Goal: Task Accomplishment & Management: Use online tool/utility

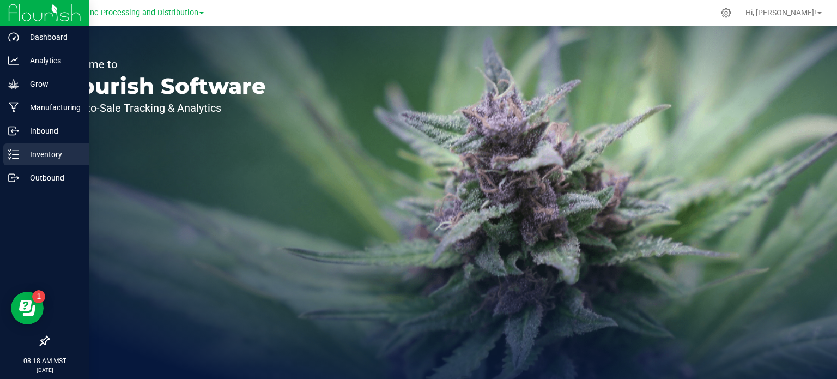
click at [46, 156] on p "Inventory" at bounding box center [51, 154] width 65 height 13
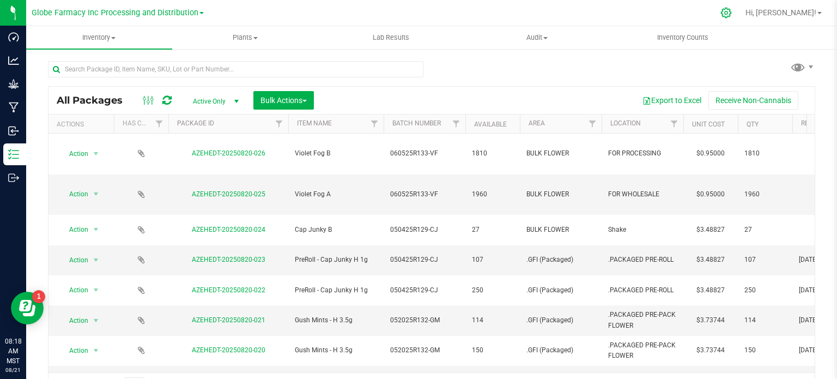
click at [732, 17] on icon at bounding box center [725, 12] width 11 height 11
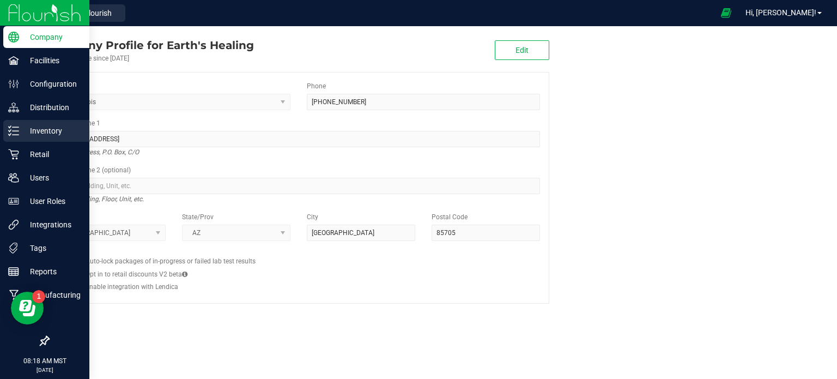
click at [36, 133] on p "Inventory" at bounding box center [51, 130] width 65 height 13
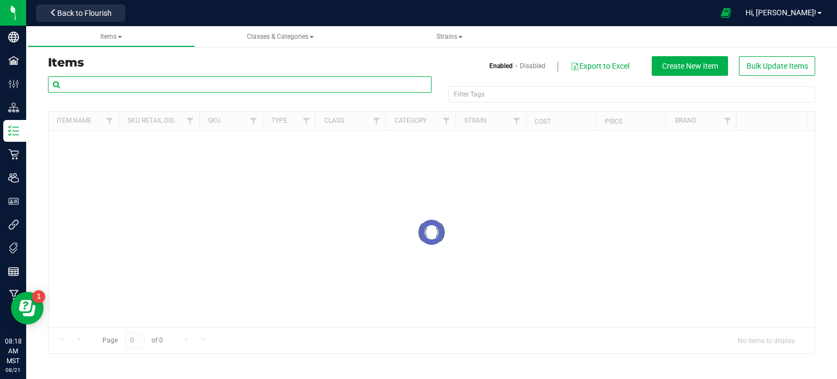
click at [170, 80] on input "text" at bounding box center [240, 84] width 384 height 16
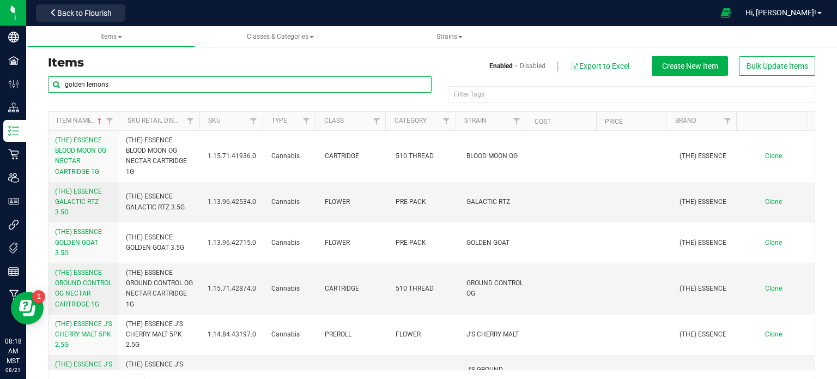
type input "golden lemons"
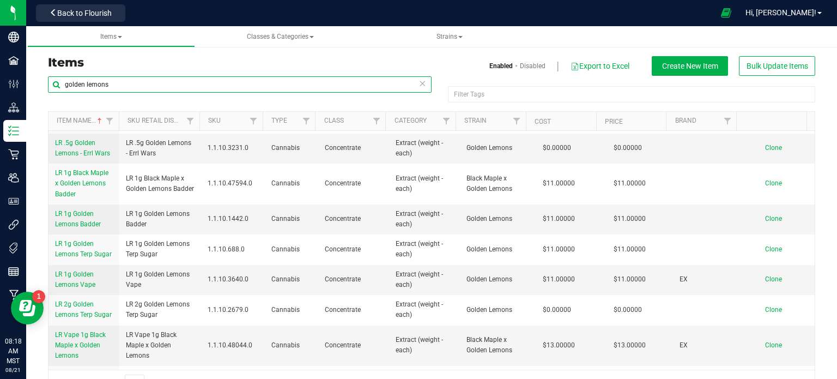
scroll to position [1090, 0]
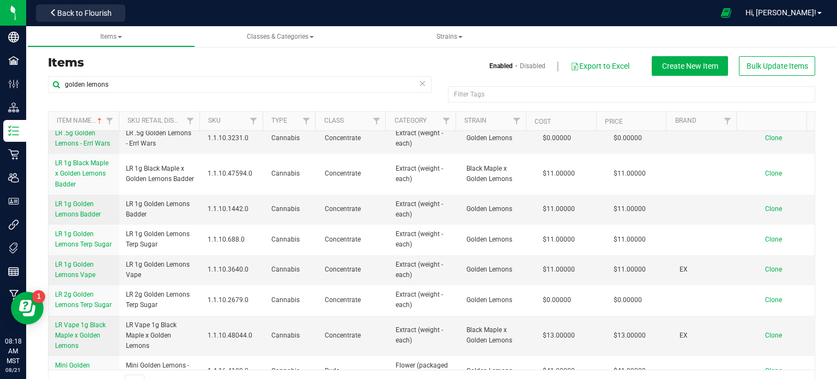
drag, startPoint x: 168, startPoint y: 228, endPoint x: 125, endPoint y: 218, distance: 44.3
copy span "PreRoll - Golden Lemons H 1g"
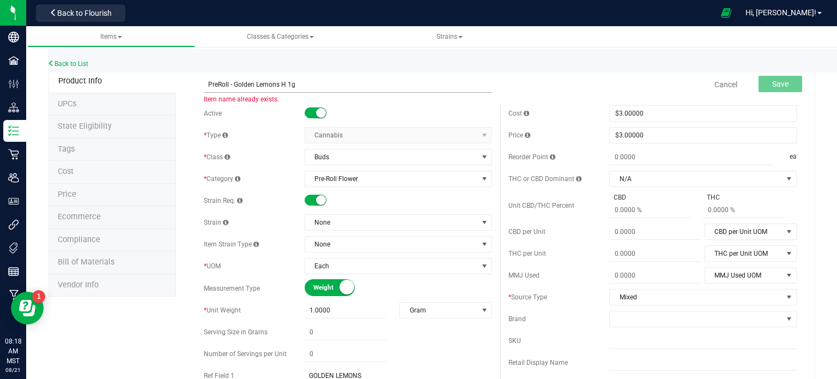
drag, startPoint x: 277, startPoint y: 86, endPoint x: 234, endPoint y: 85, distance: 43.6
click at [234, 85] on input "PreRoll - Golden Lemons H 1g" at bounding box center [348, 84] width 288 height 16
type input "PreRoll - Rainbow Pop H 1g"
click at [332, 226] on span "None" at bounding box center [391, 222] width 173 height 15
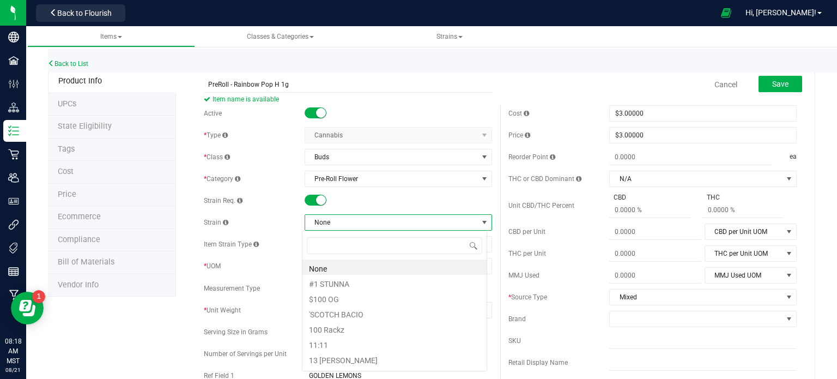
scroll to position [16, 185]
type input "rainbow pop"
click at [381, 274] on li "Rainbow Pop" at bounding box center [394, 266] width 184 height 15
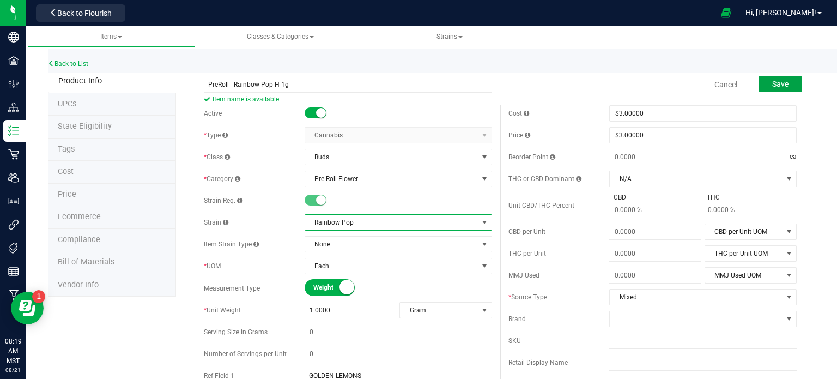
click at [772, 86] on span "Save" at bounding box center [780, 84] width 16 height 9
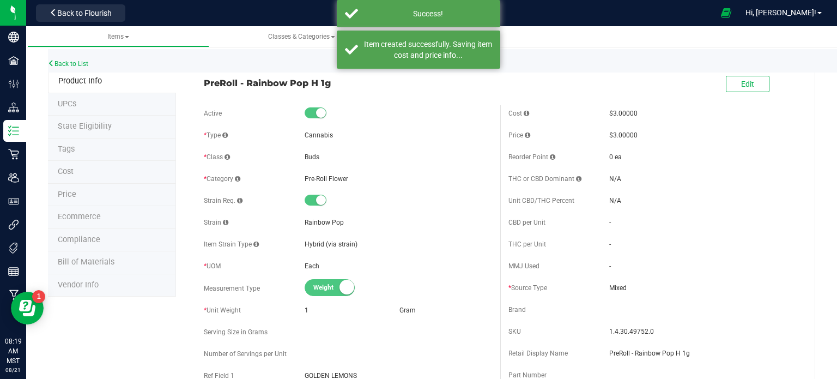
click at [77, 220] on span "Ecommerce" at bounding box center [79, 216] width 43 height 9
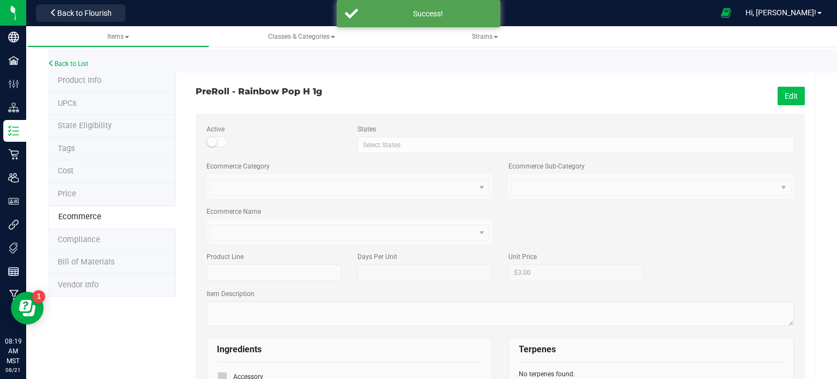
click at [788, 91] on button "Edit" at bounding box center [791, 96] width 27 height 19
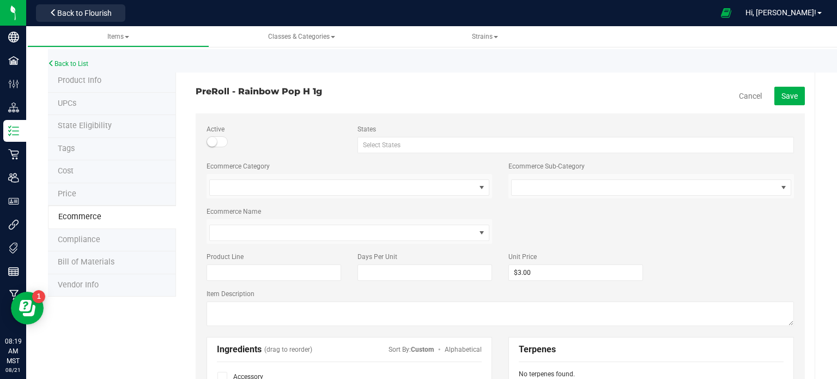
click at [212, 142] on small at bounding box center [212, 142] width 10 height 10
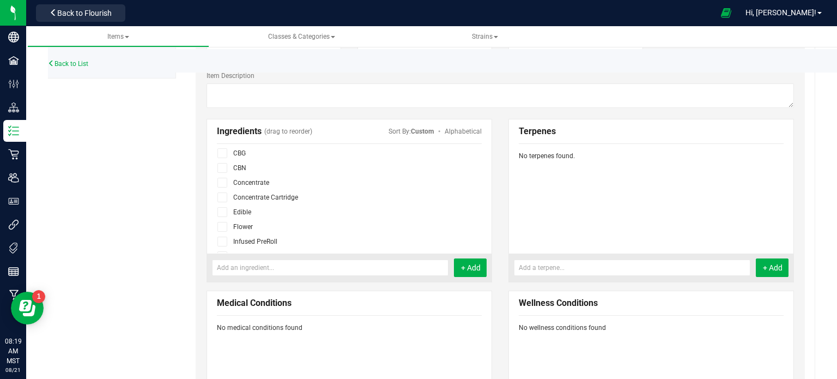
scroll to position [67, 0]
click at [222, 195] on icon at bounding box center [222, 195] width 7 height 0
click at [0, 0] on input "checkbox" at bounding box center [0, 0] width 0 height 0
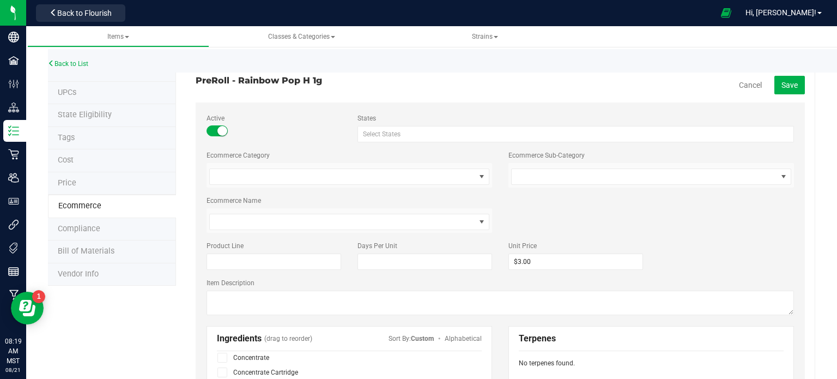
scroll to position [0, 0]
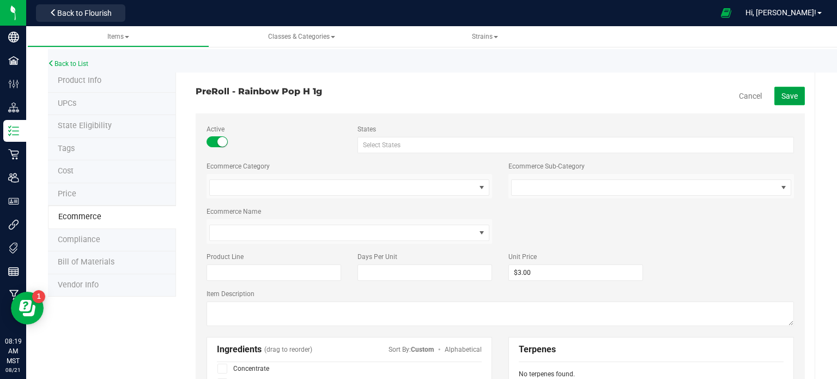
click at [782, 100] on span "Save" at bounding box center [790, 96] width 16 height 9
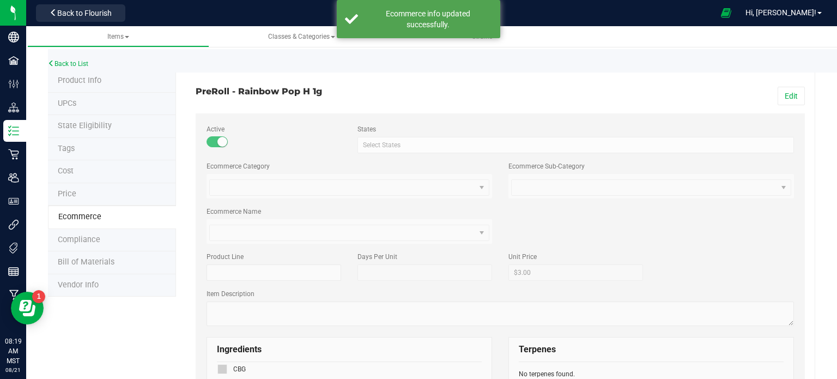
scroll to position [37, 0]
click at [80, 15] on span "Back to Flourish" at bounding box center [84, 13] width 54 height 9
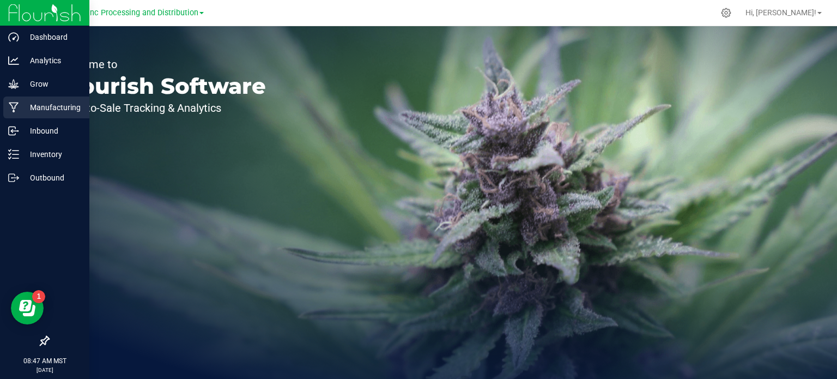
click at [38, 107] on p "Manufacturing" at bounding box center [51, 107] width 65 height 13
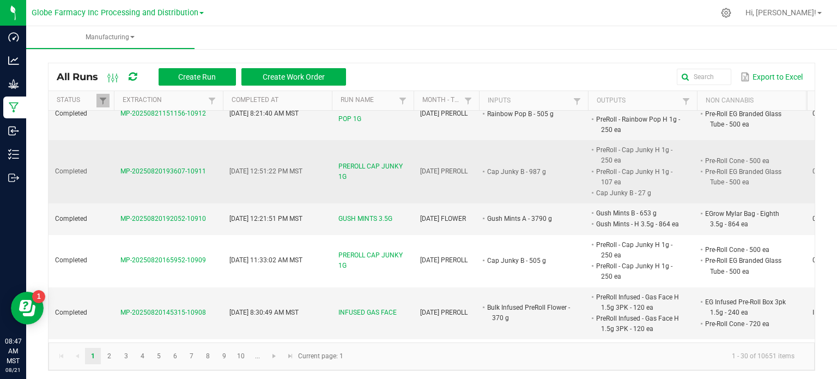
scroll to position [109, 0]
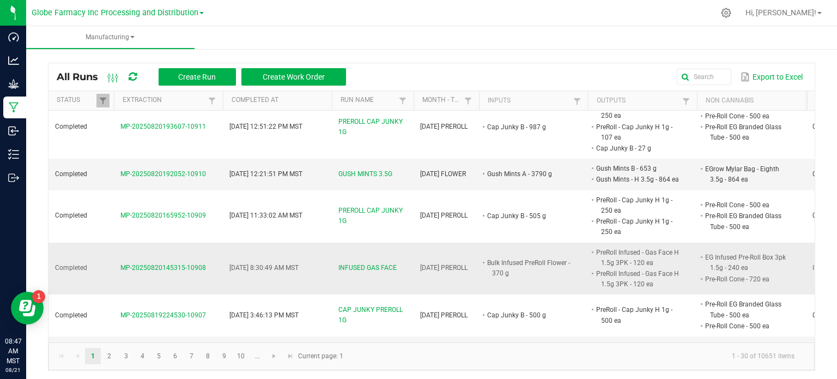
click at [368, 267] on span "INFUSED GAS FACE" at bounding box center [367, 268] width 58 height 10
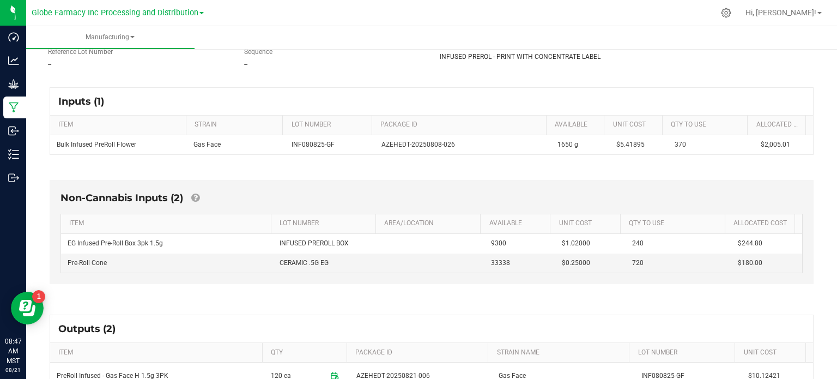
scroll to position [272, 0]
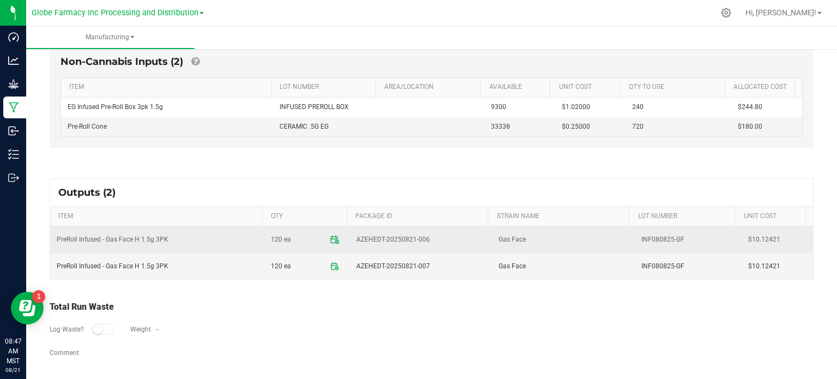
click at [330, 239] on icon at bounding box center [335, 239] width 10 height 10
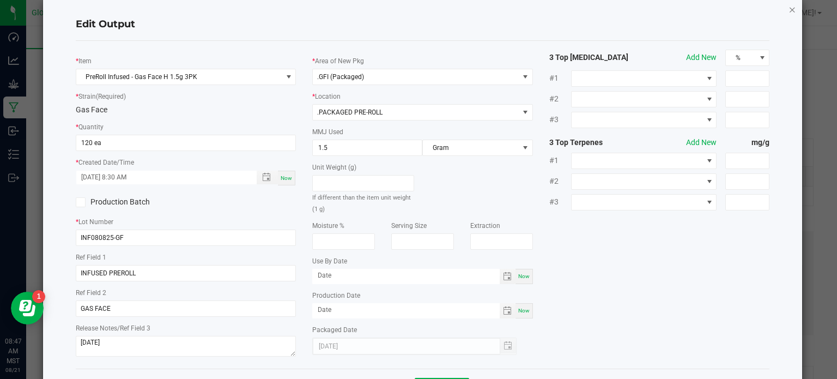
scroll to position [0, 0]
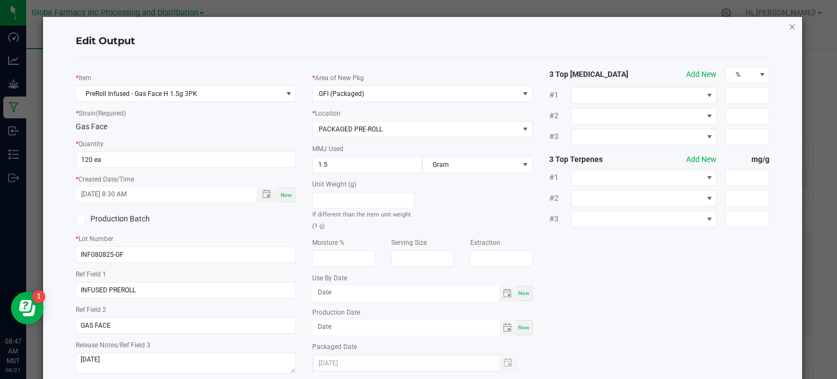
click at [789, 26] on icon "button" at bounding box center [793, 26] width 8 height 13
